Goal: Information Seeking & Learning: Learn about a topic

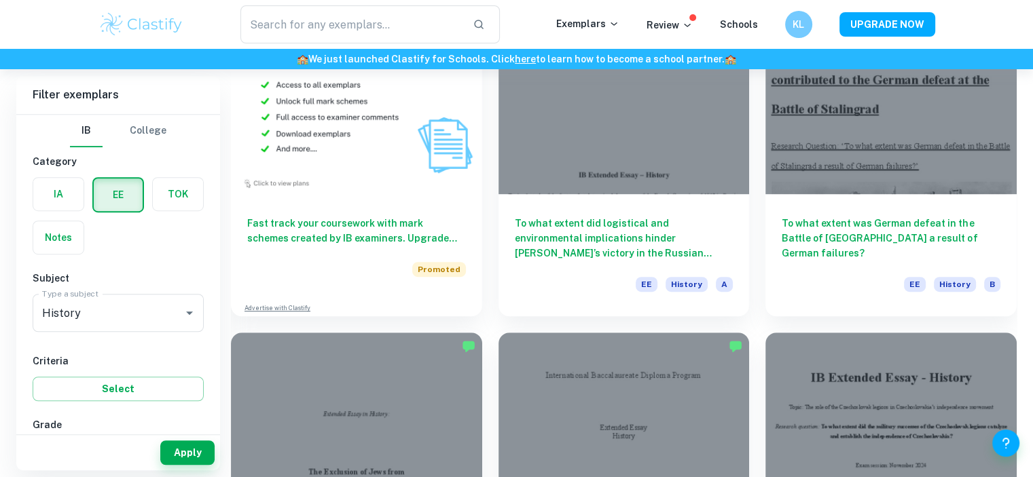
scroll to position [822, 0]
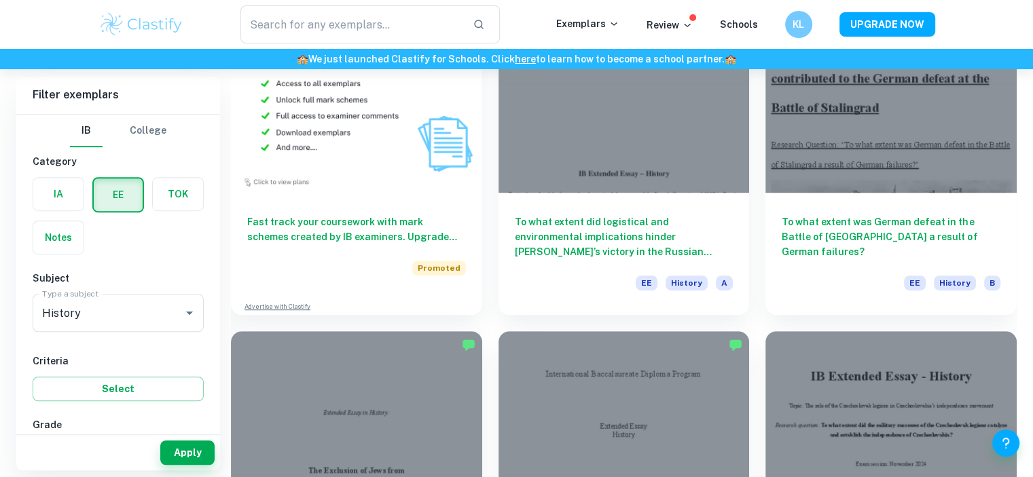
click at [492, 126] on div "To what extent did logistical and environmental implications hinder Napoleon’s …" at bounding box center [616, 151] width 268 height 327
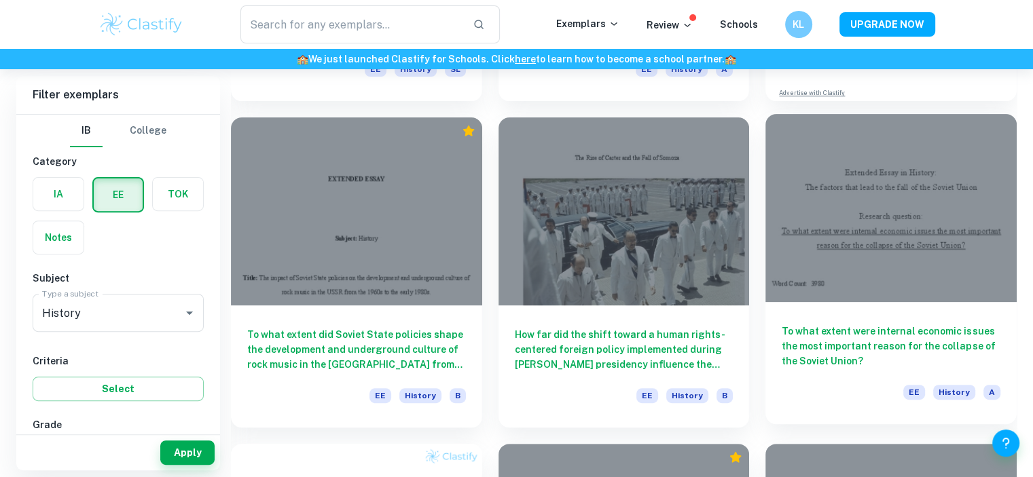
scroll to position [5610, 0]
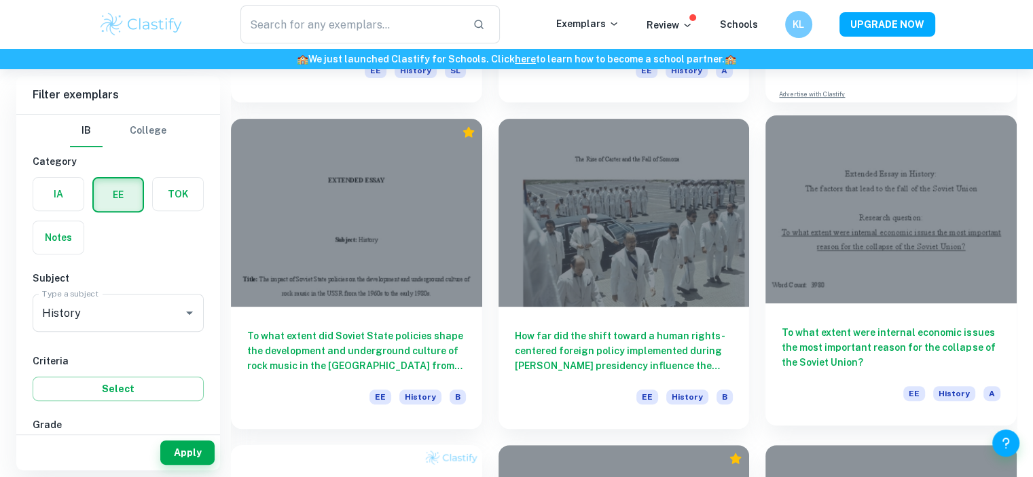
click at [810, 356] on h6 "To what extent were internal economic issues the most important reason for the …" at bounding box center [891, 347] width 219 height 45
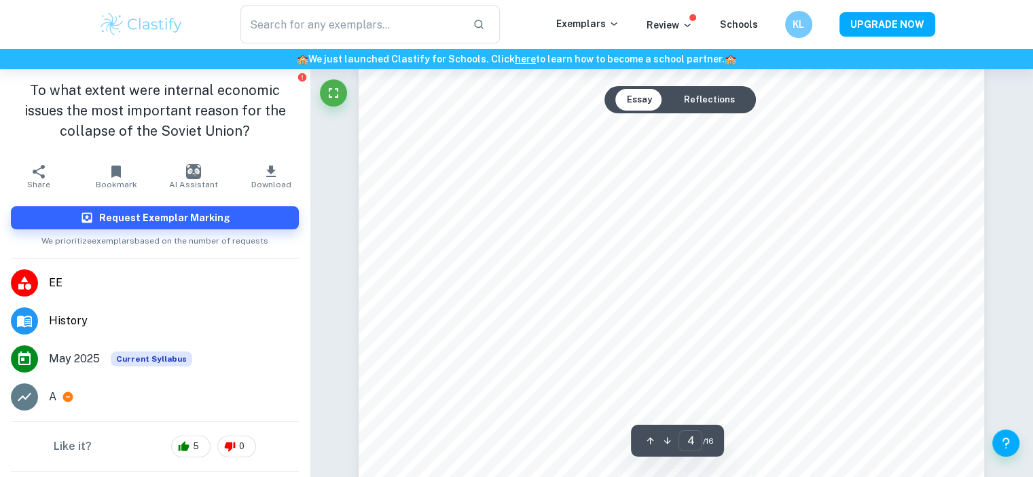
scroll to position [3131, 0]
type input "5"
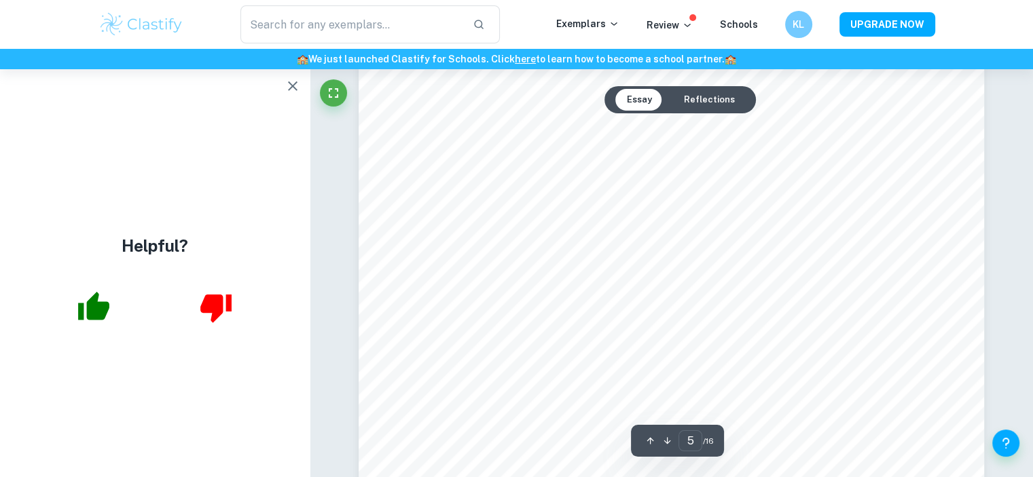
scroll to position [4169, 0]
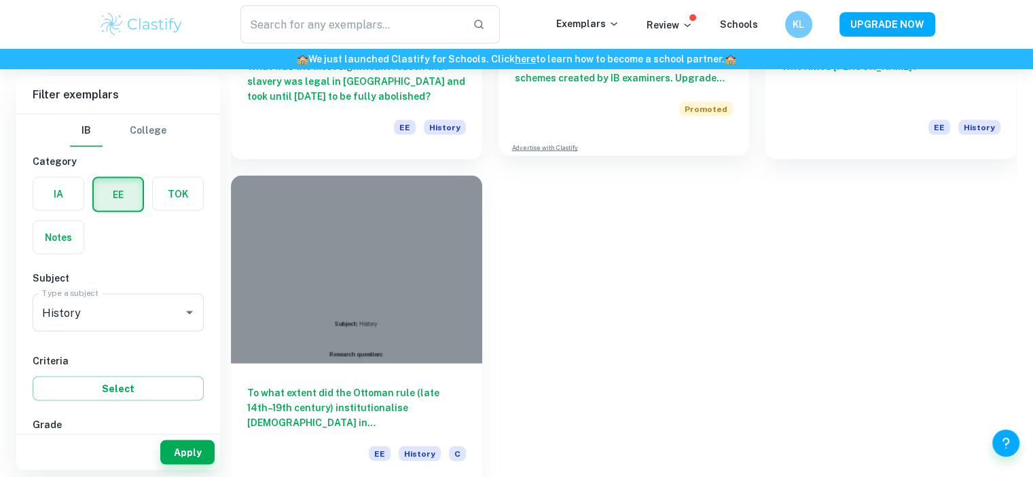
scroll to position [7848, 0]
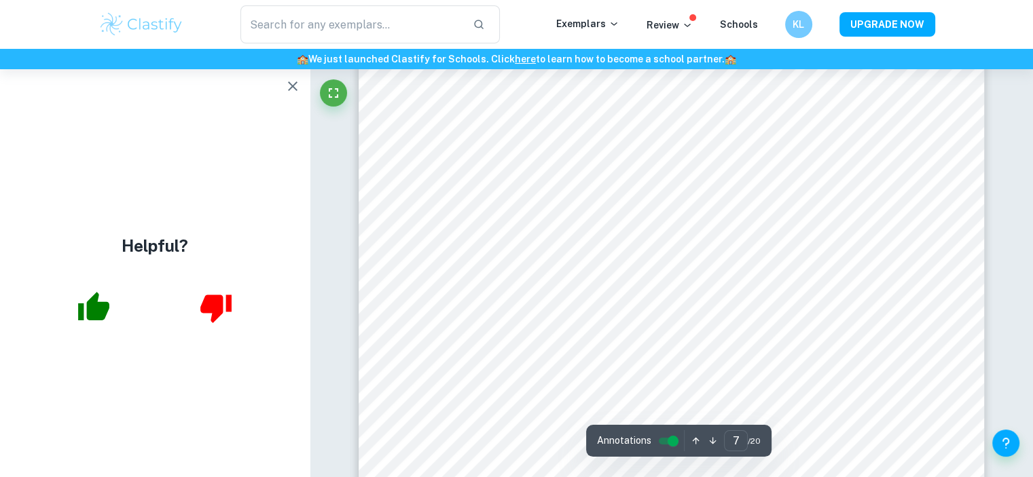
scroll to position [5629, 0]
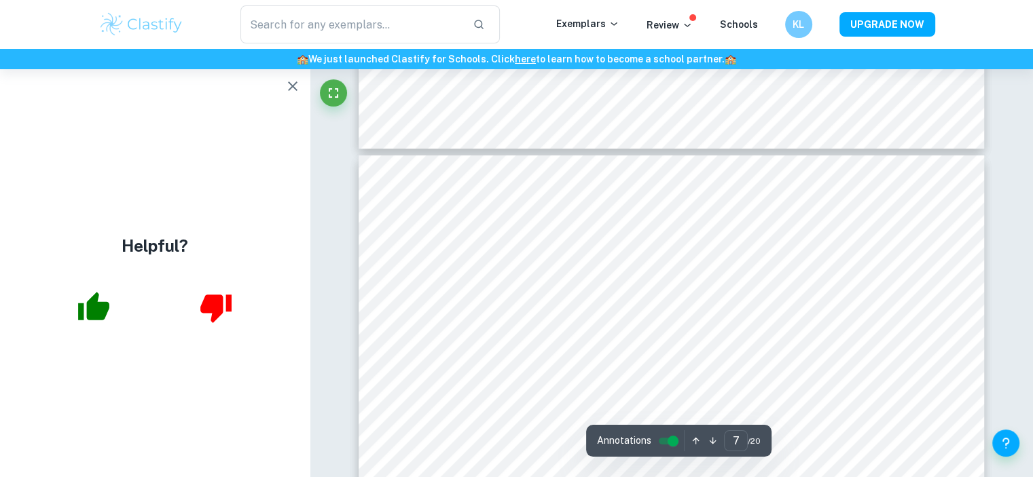
type input "6"
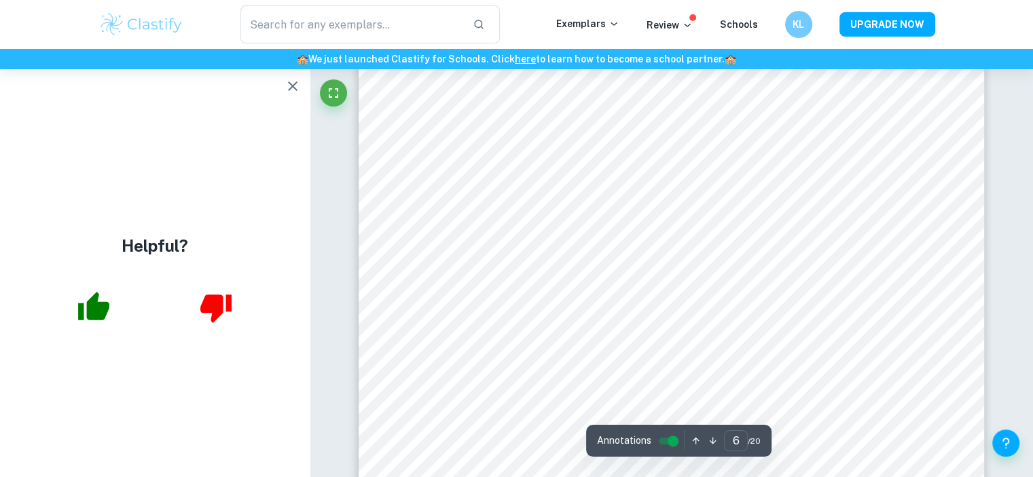
scroll to position [4909, 0]
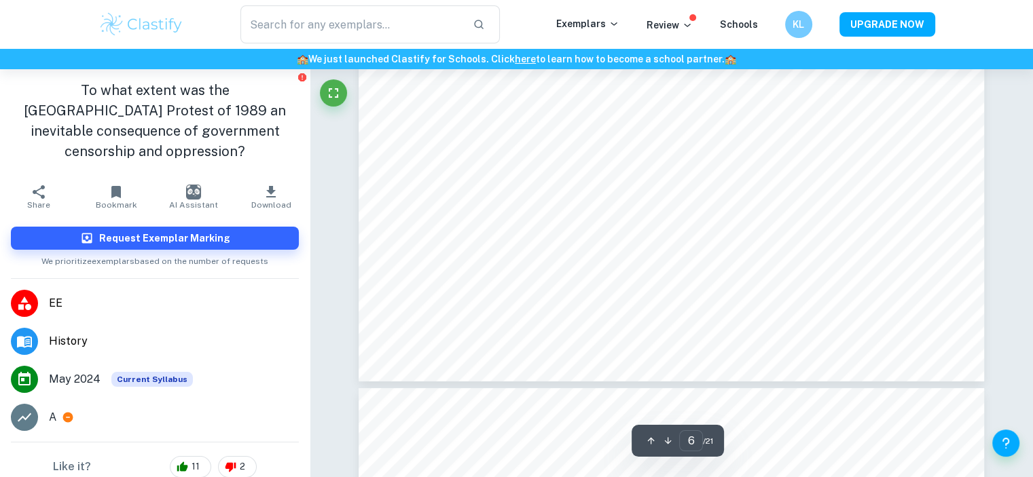
type input "7"
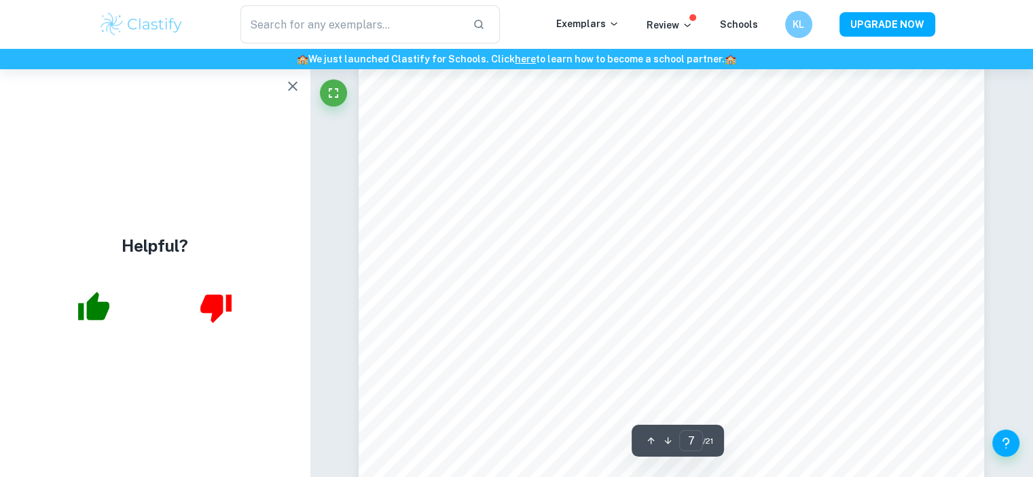
scroll to position [5376, 0]
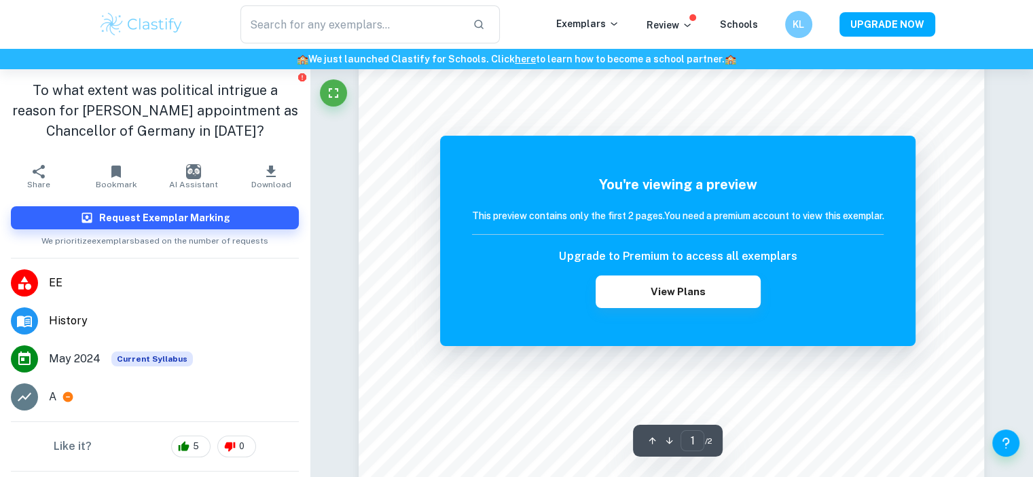
scroll to position [244, 0]
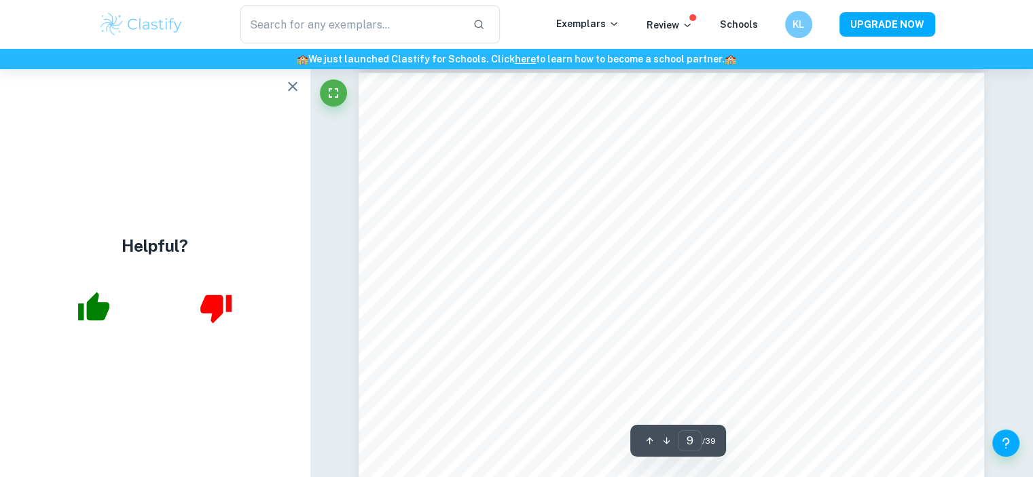
scroll to position [7558, 0]
click at [284, 92] on button "button" at bounding box center [292, 86] width 27 height 27
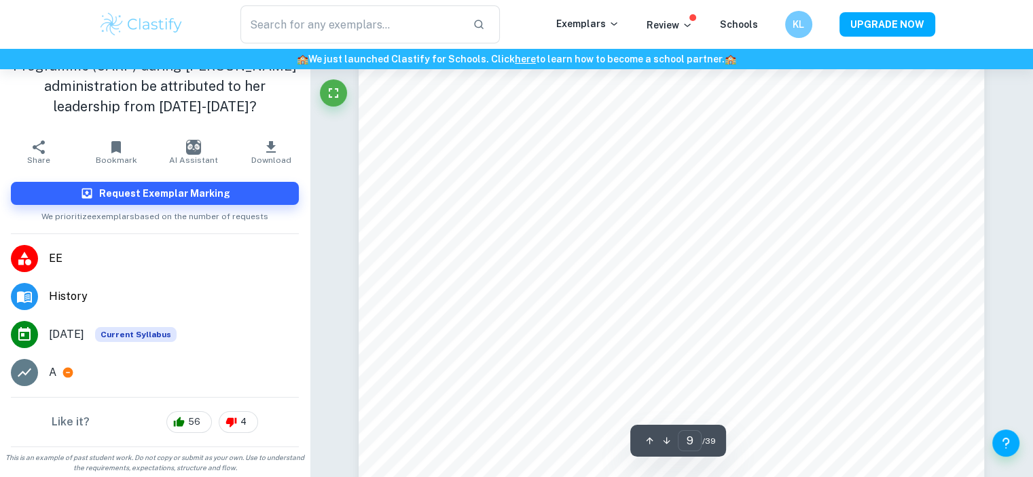
scroll to position [7598, 0]
type input "11"
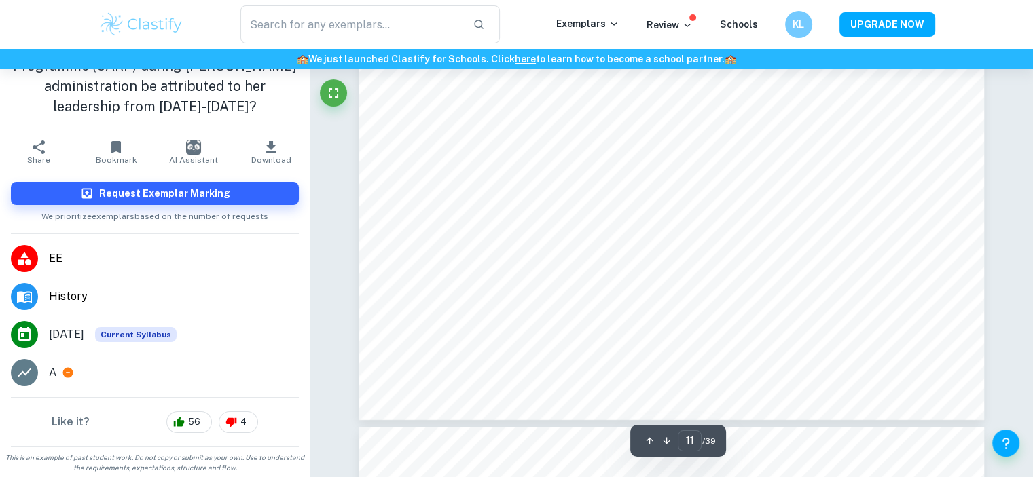
scroll to position [9837, 0]
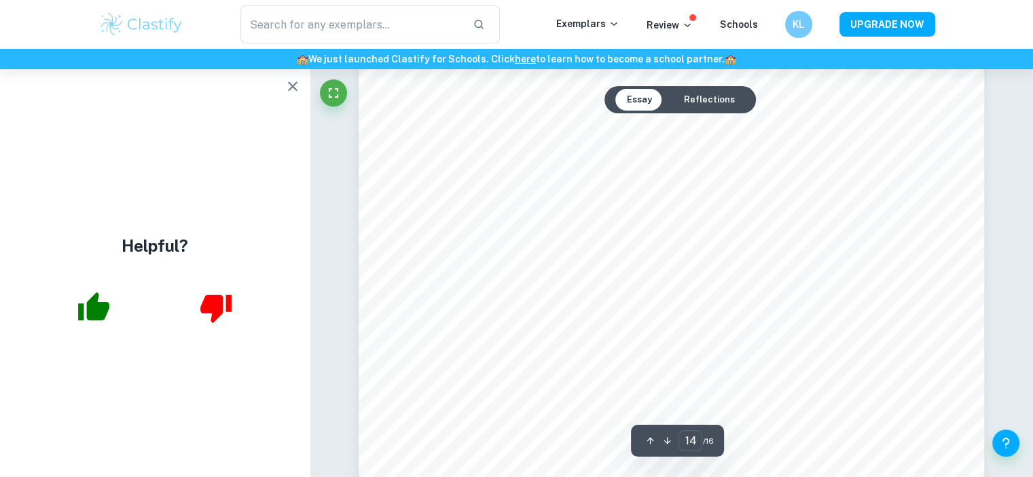
scroll to position [12153, 0]
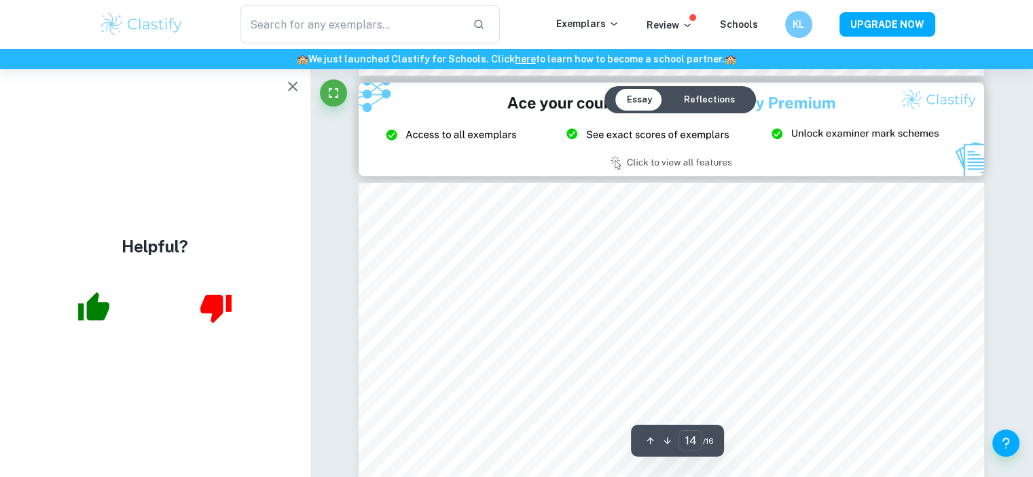
type input "15"
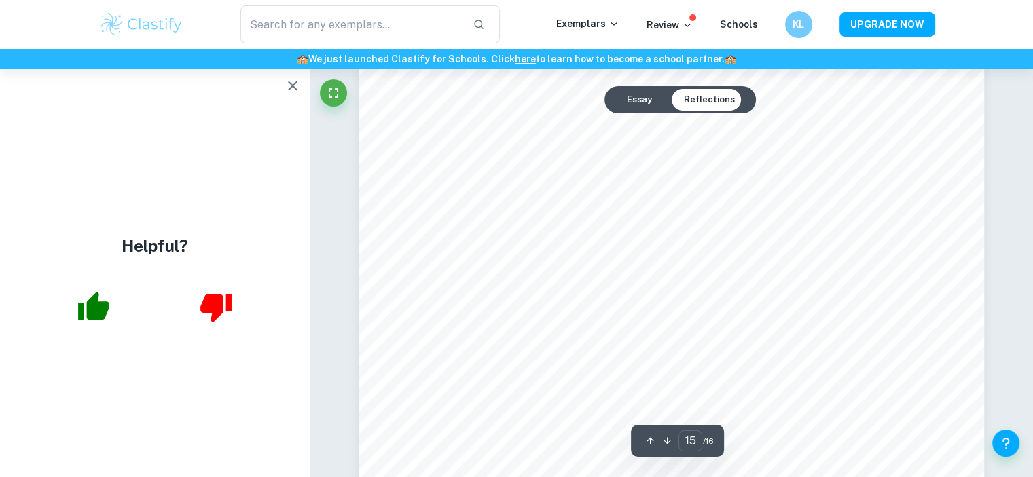
scroll to position [12909, 0]
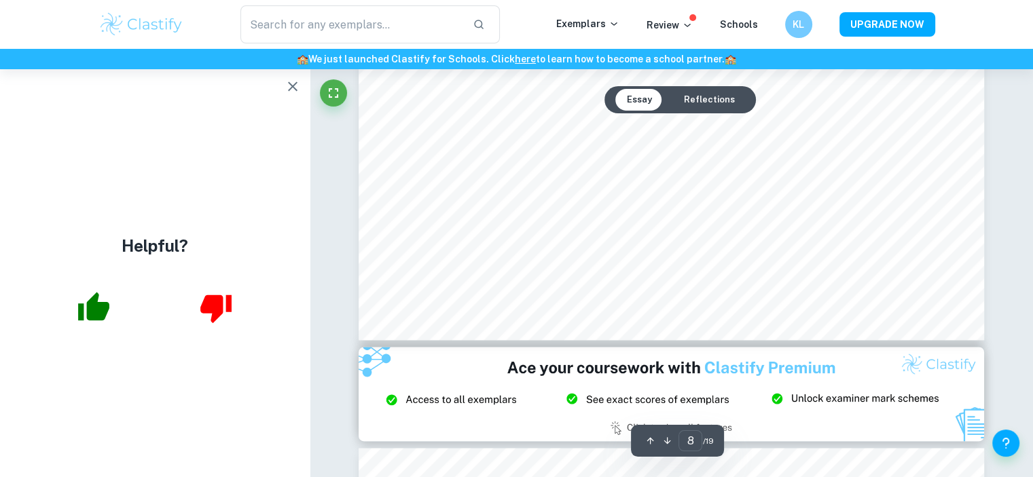
scroll to position [7068, 0]
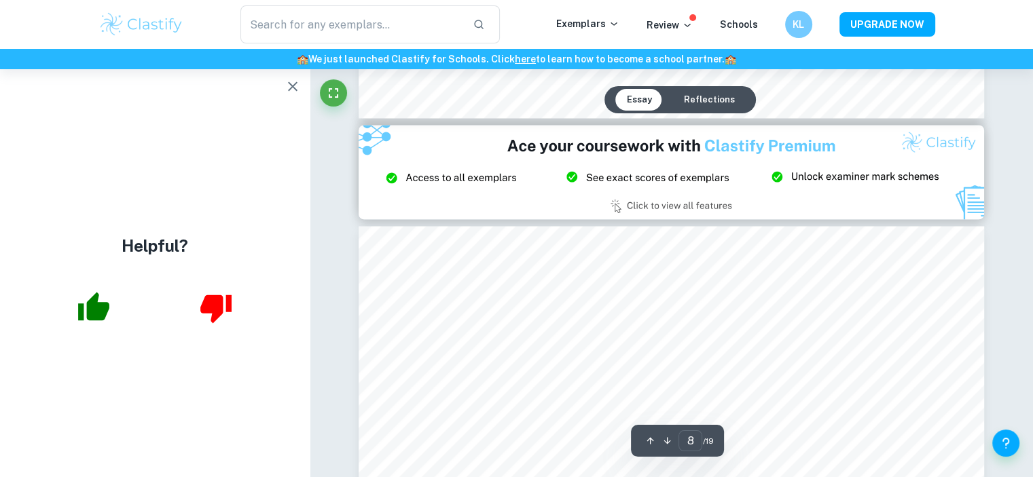
type input "9"
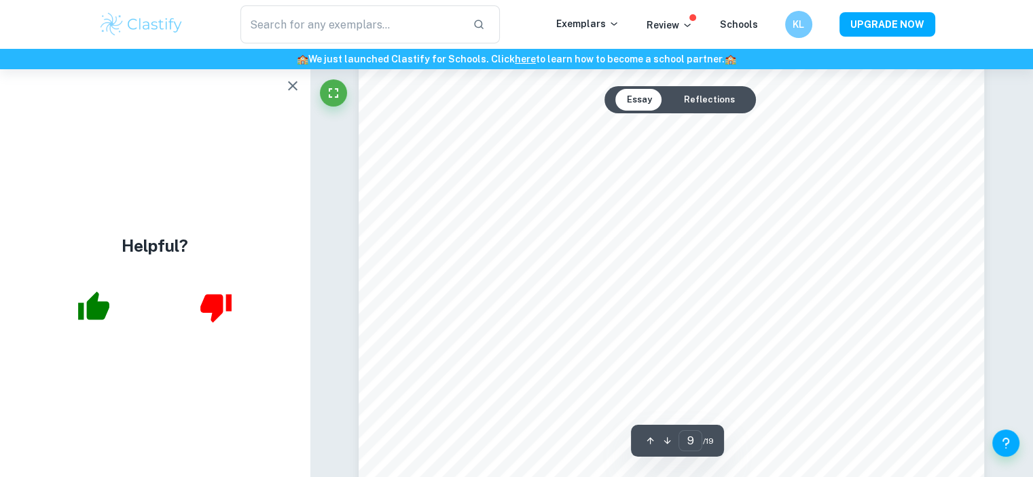
scroll to position [7777, 0]
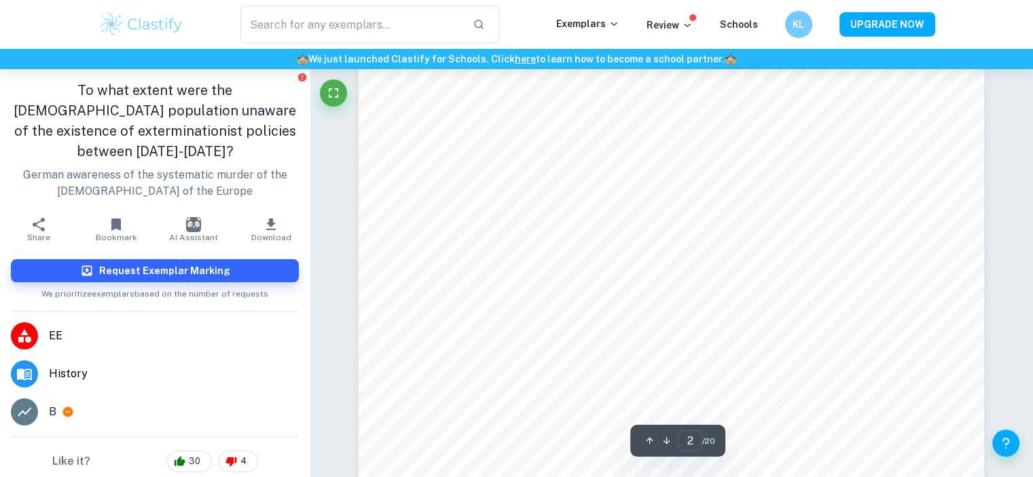
scroll to position [1021, 0]
type input "6"
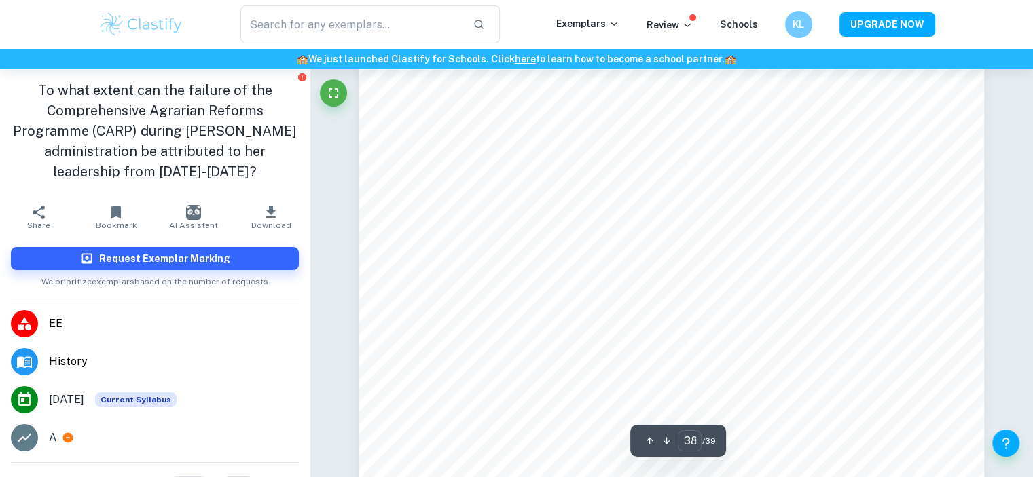
scroll to position [1, 0]
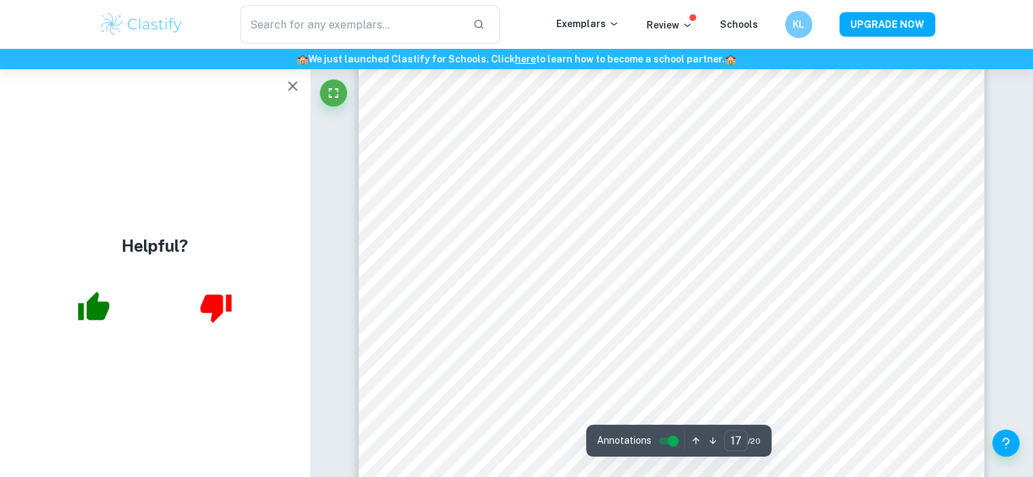
scroll to position [14789, 0]
click at [279, 83] on button "button" at bounding box center [292, 86] width 27 height 27
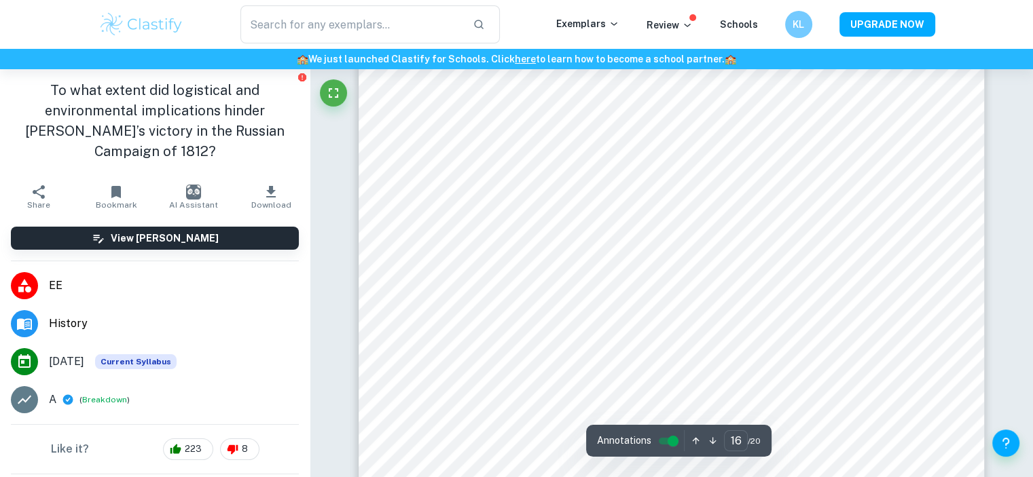
scroll to position [13893, 0]
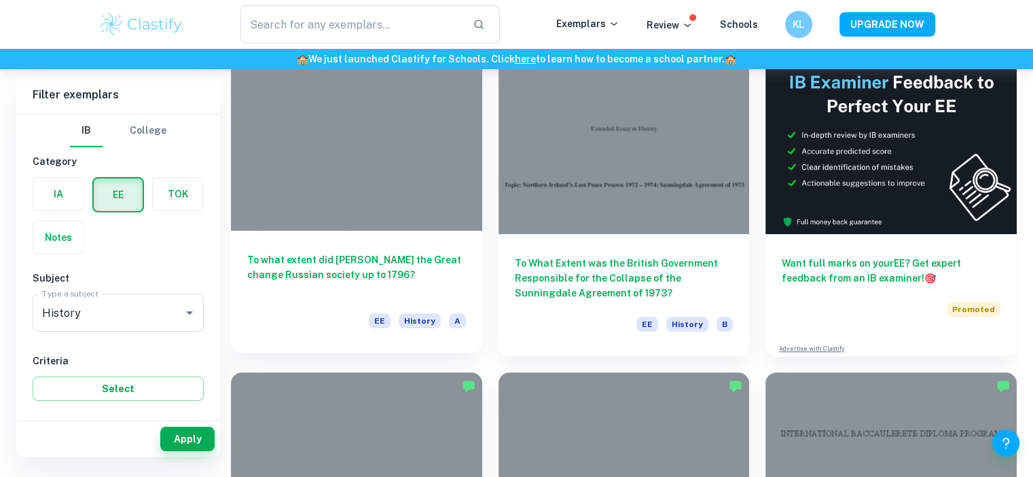
scroll to position [83, 0]
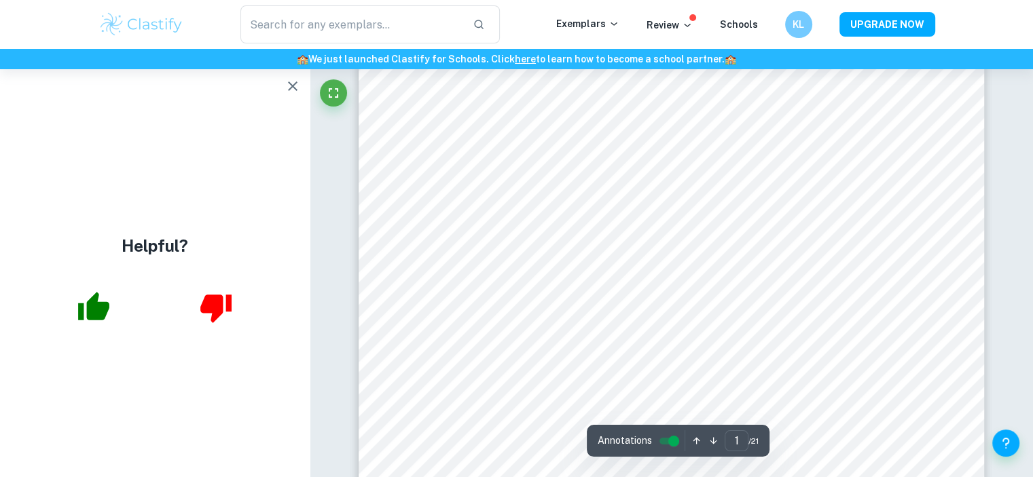
scroll to position [69, 0]
